Goal: Information Seeking & Learning: Learn about a topic

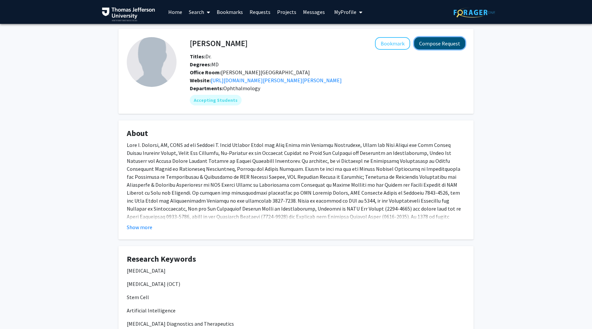
click at [428, 42] on button "Compose Request" at bounding box center [439, 43] width 51 height 12
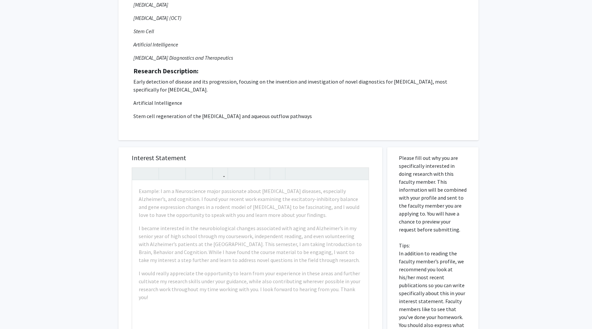
scroll to position [104, 0]
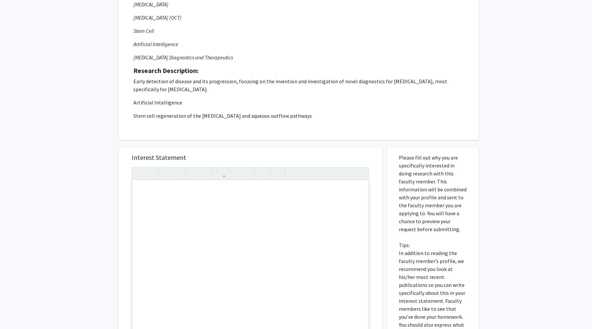
click at [275, 192] on div "Note to users with screen readers: Please press Alt+0 or Option+0 to deactivate…" at bounding box center [250, 256] width 237 height 152
click at [294, 96] on p "Early detection of disease and its progression, focusing on the invention and i…" at bounding box center [298, 98] width 330 height 42
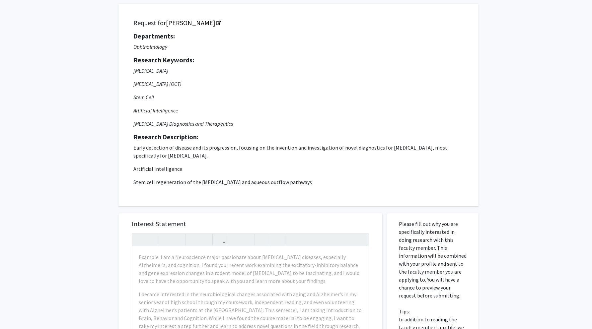
scroll to position [38, 0]
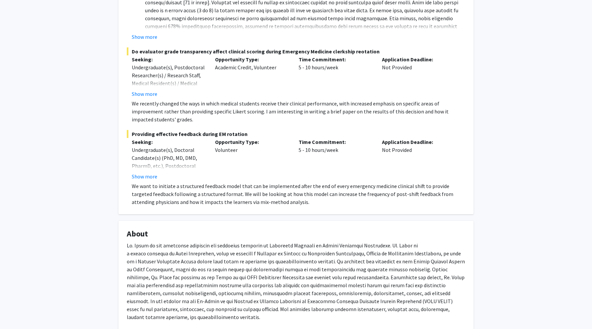
scroll to position [289, 0]
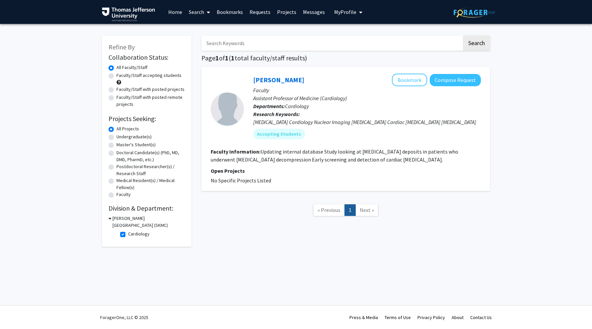
click at [128, 237] on label "Cardiology" at bounding box center [139, 234] width 22 height 7
click at [128, 235] on input "Cardiology" at bounding box center [130, 233] width 4 height 4
checkbox input "false"
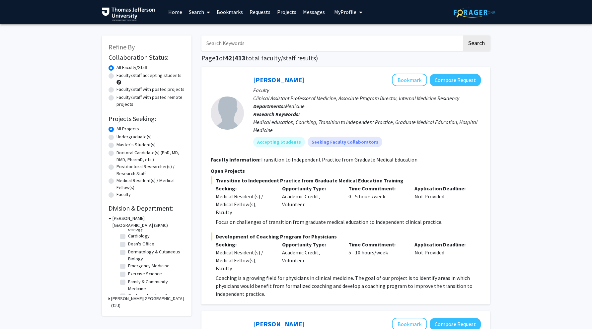
scroll to position [35, 0]
click at [128, 243] on label "Dean's Office" at bounding box center [141, 243] width 26 height 7
click at [128, 243] on input "Dean's Office" at bounding box center [130, 242] width 4 height 4
checkbox input "true"
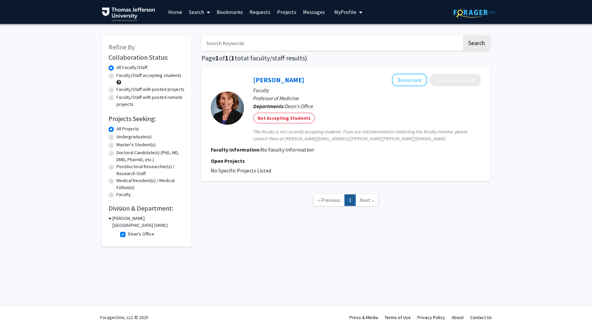
click at [122, 237] on fg-checkbox "[PERSON_NAME] Office [PERSON_NAME] Office" at bounding box center [151, 235] width 63 height 8
click at [128, 233] on label "Dean's Office" at bounding box center [141, 234] width 26 height 7
click at [128, 233] on input "Dean's Office" at bounding box center [130, 233] width 4 height 4
checkbox input "false"
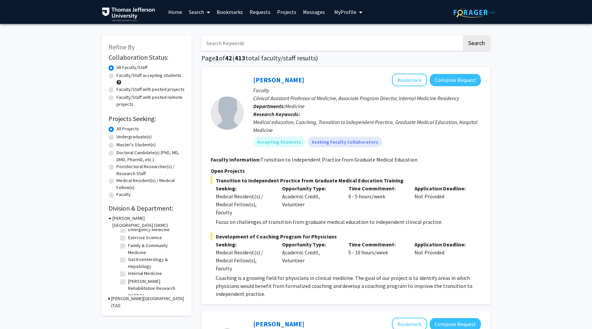
scroll to position [70, 0]
click at [149, 260] on label "Gastroenterology & Hepatology" at bounding box center [155, 264] width 55 height 14
click at [132, 260] on input "Gastroenterology & Hepatology" at bounding box center [130, 259] width 4 height 4
checkbox input "true"
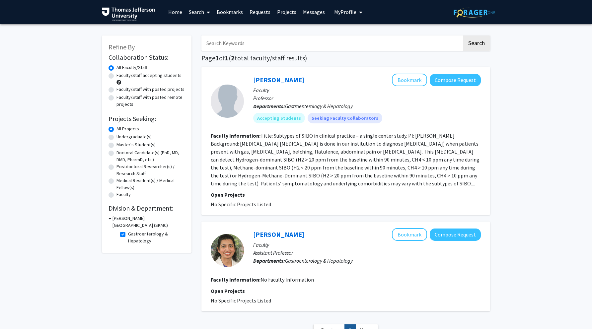
scroll to position [55, 0]
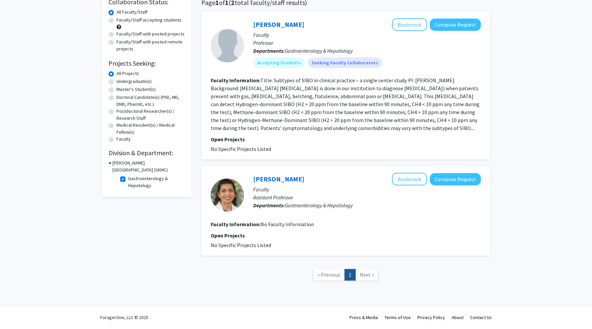
click at [128, 178] on label "Gastroenterology & Hepatology" at bounding box center [155, 182] width 55 height 14
click at [128, 178] on input "Gastroenterology & Hepatology" at bounding box center [130, 177] width 4 height 4
checkbox input "false"
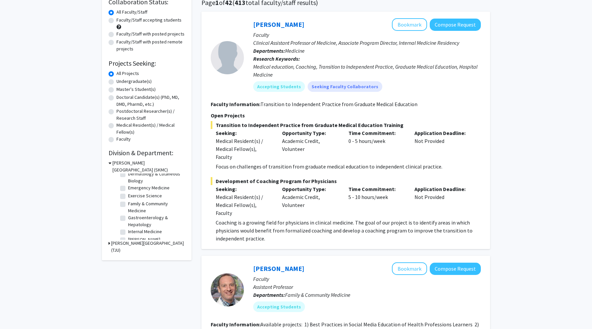
scroll to position [61, 0]
drag, startPoint x: 212, startPoint y: 129, endPoint x: 301, endPoint y: 129, distance: 89.0
click at [302, 129] on div "Seeking: Medical Resident(s) / Medical Fellow(s), Faculty Opportunity Type: Aca…" at bounding box center [341, 145] width 270 height 32
click at [301, 129] on span "Transition to Independent Practice from Graduate Medical Education Training" at bounding box center [346, 125] width 270 height 8
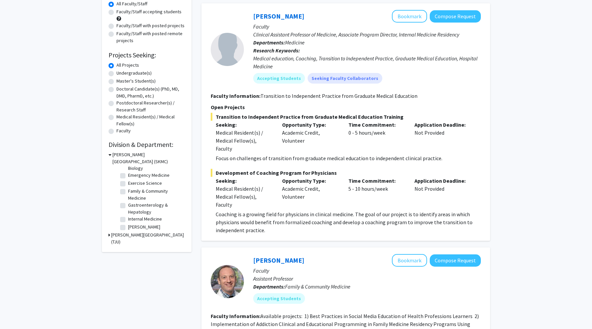
scroll to position [71, 0]
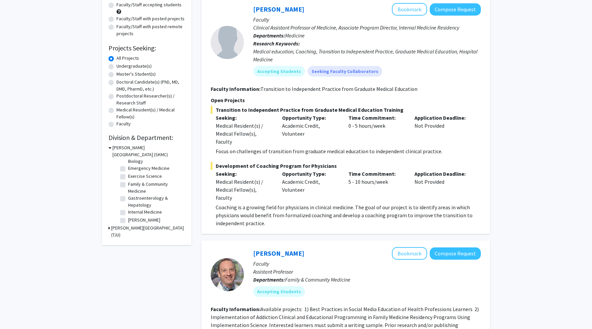
click at [123, 82] on label "Doctoral Candidate(s) (PhD, MD, DMD, PharmD, etc.)" at bounding box center [151, 86] width 68 height 14
click at [121, 82] on input "Doctoral Candidate(s) (PhD, MD, DMD, PharmD, etc.)" at bounding box center [119, 81] width 4 height 4
radio input "true"
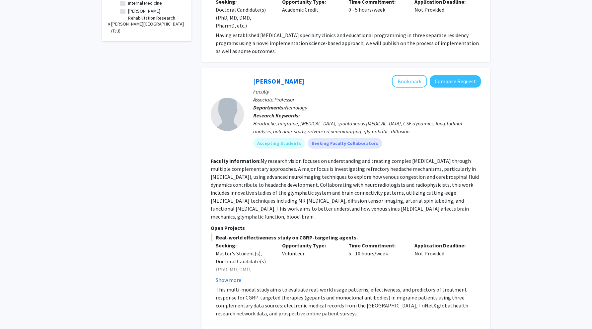
scroll to position [275, 0]
